Goal: Task Accomplishment & Management: Use online tool/utility

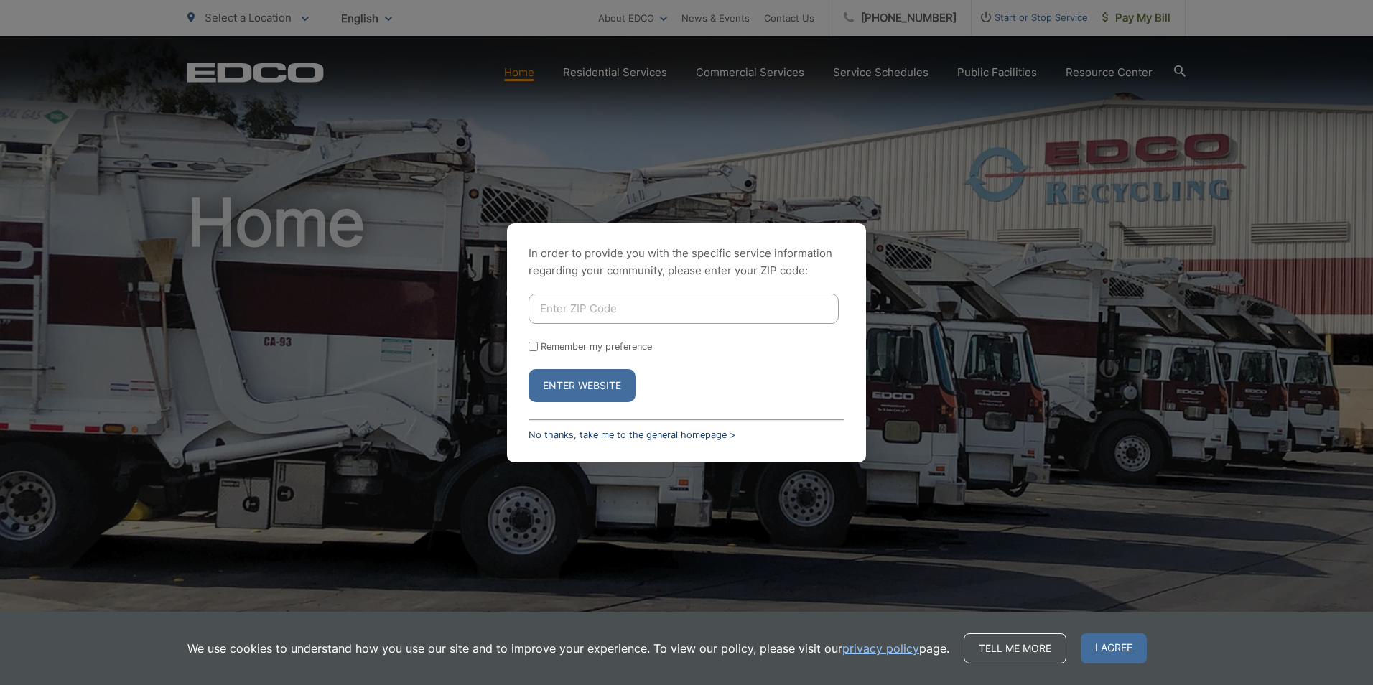
click at [549, 438] on link "No thanks, take me to the general homepage >" at bounding box center [632, 434] width 207 height 11
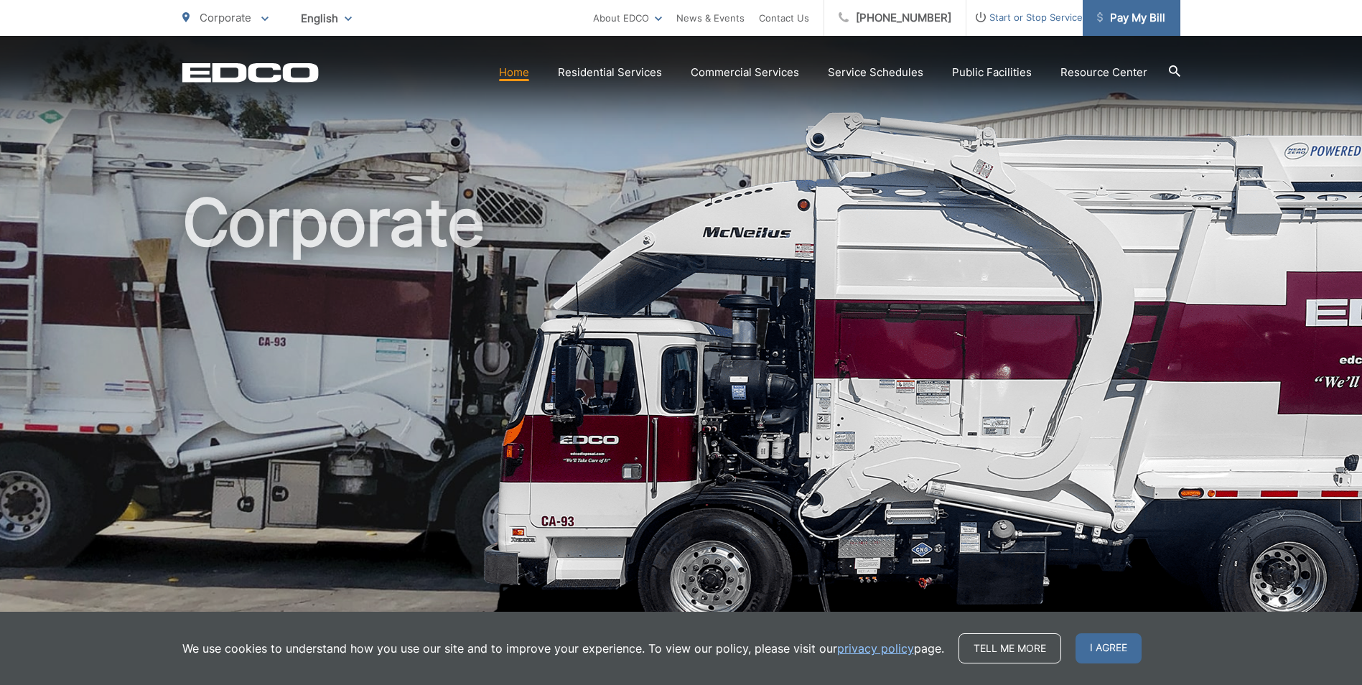
click at [1120, 17] on span "Pay My Bill" at bounding box center [1131, 17] width 68 height 17
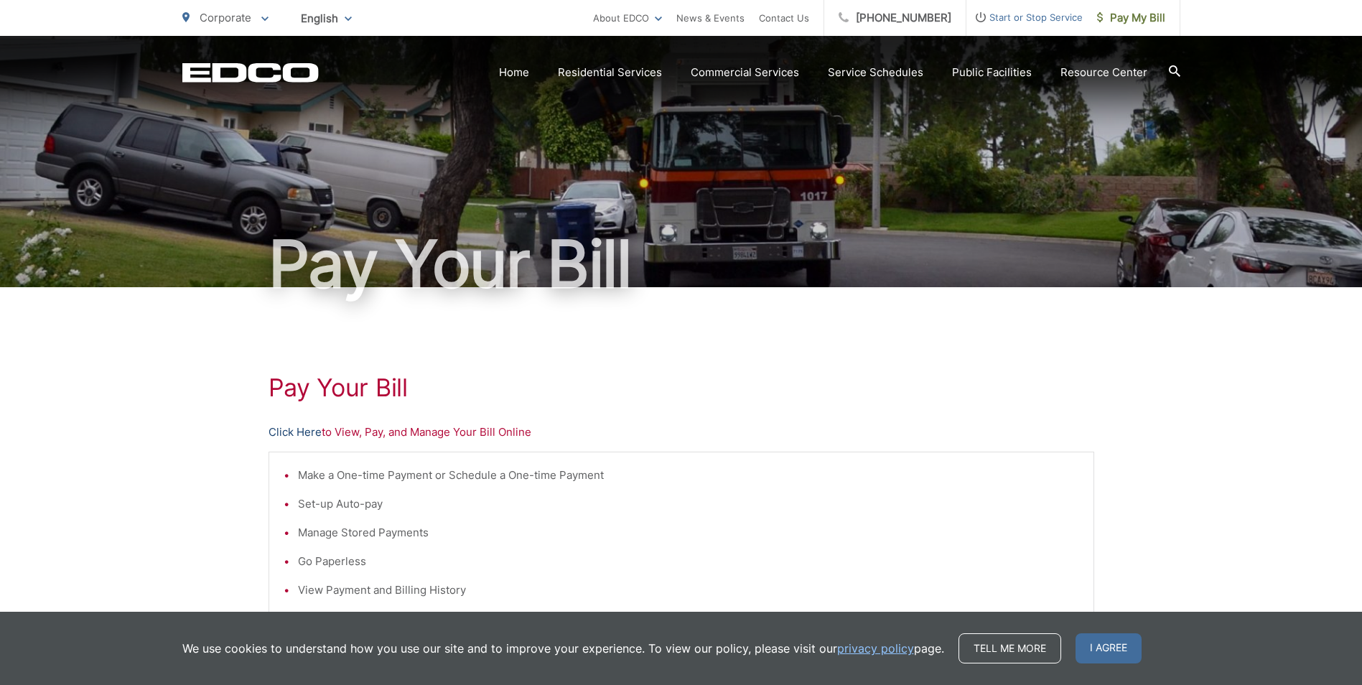
click at [279, 432] on link "Click Here" at bounding box center [295, 432] width 53 height 17
